Goal: Transaction & Acquisition: Purchase product/service

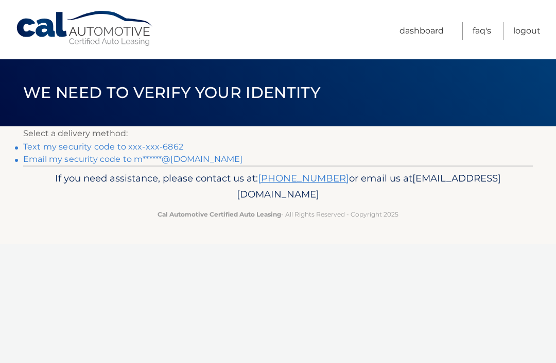
click at [197, 160] on link "Email my security code to m******@[DOMAIN_NAME]" at bounding box center [133, 159] width 220 height 10
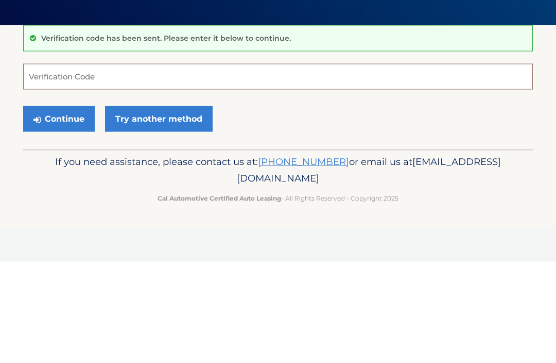
click at [79, 176] on input "Verification Code" at bounding box center [278, 178] width 510 height 26
paste input "757182"
type input "757182"
click at [76, 218] on button "Continue" at bounding box center [59, 220] width 72 height 26
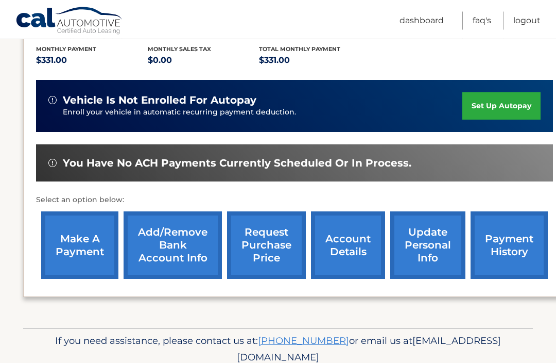
scroll to position [225, 0]
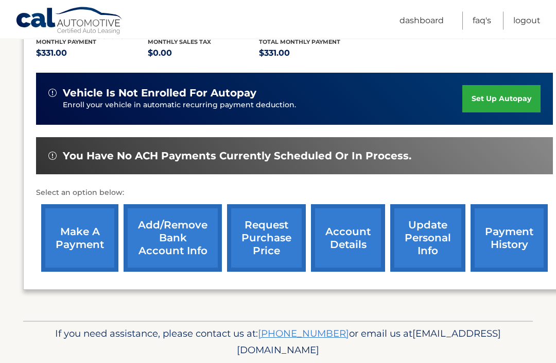
click at [81, 244] on link "make a payment" at bounding box center [79, 237] width 77 height 67
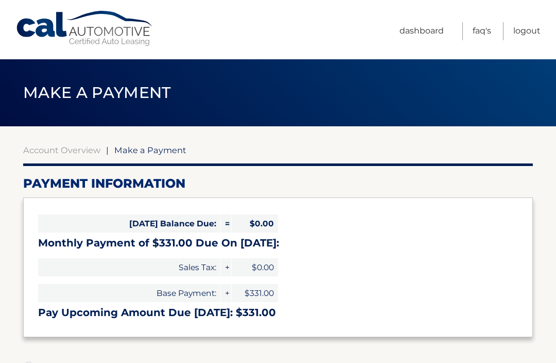
select select "NjU2Yzg4MjItYWY1My00MWU5LWIyYmEtNzIzZjY4YmYzOTM1"
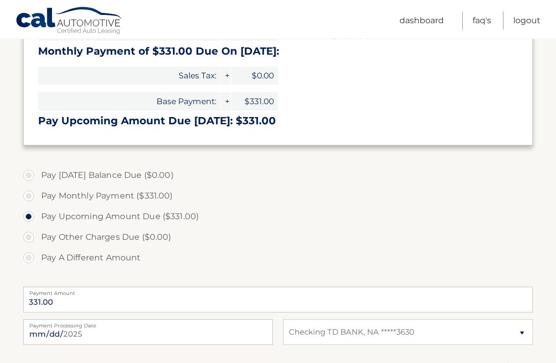
scroll to position [192, 0]
click at [35, 198] on label "Pay Monthly Payment ($331.00)" at bounding box center [278, 195] width 510 height 21
click at [35, 198] on input "Pay Monthly Payment ($331.00)" at bounding box center [32, 193] width 10 height 16
radio input "true"
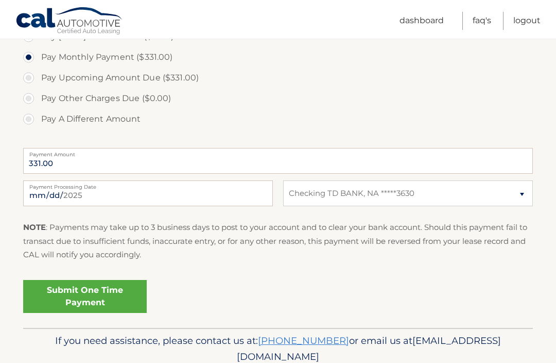
scroll to position [337, 0]
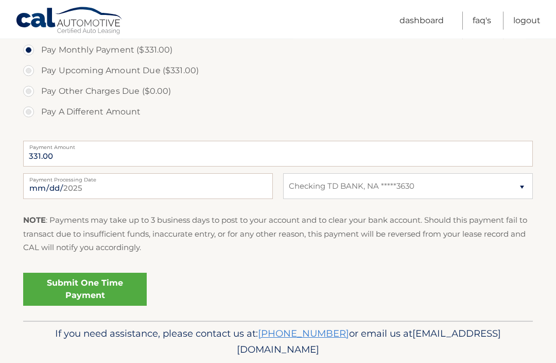
click at [112, 285] on link "Submit One Time Payment" at bounding box center [85, 289] width 124 height 33
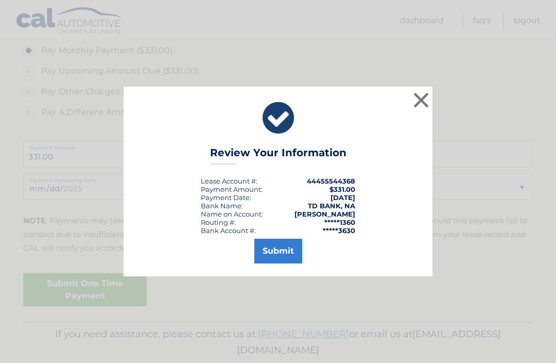
click at [283, 263] on button "Submit" at bounding box center [278, 250] width 48 height 25
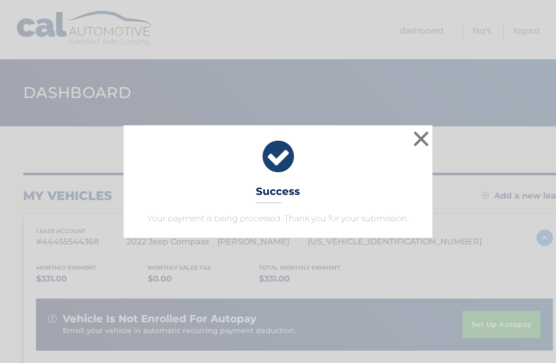
click at [511, 149] on div "× Success Your payment is being processed. Thank you for your submission." at bounding box center [278, 181] width 548 height 112
